Goal: Navigation & Orientation: Find specific page/section

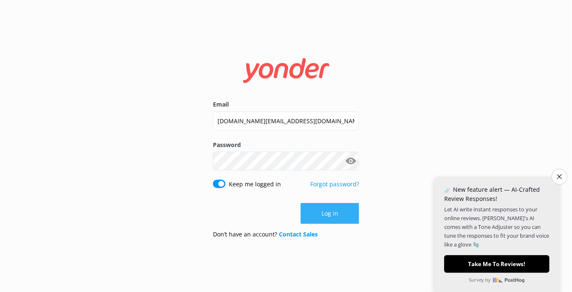
click at [327, 208] on button "Log in" at bounding box center [330, 213] width 58 height 21
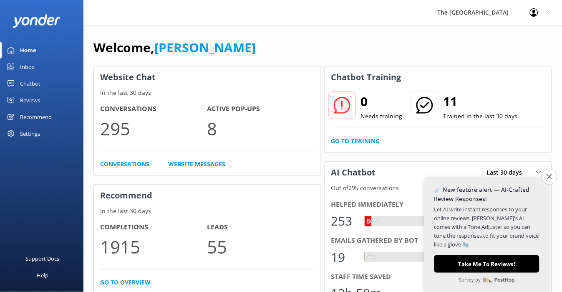
click at [26, 66] on div "Inbox" at bounding box center [27, 66] width 15 height 17
